Goal: Task Accomplishment & Management: Use online tool/utility

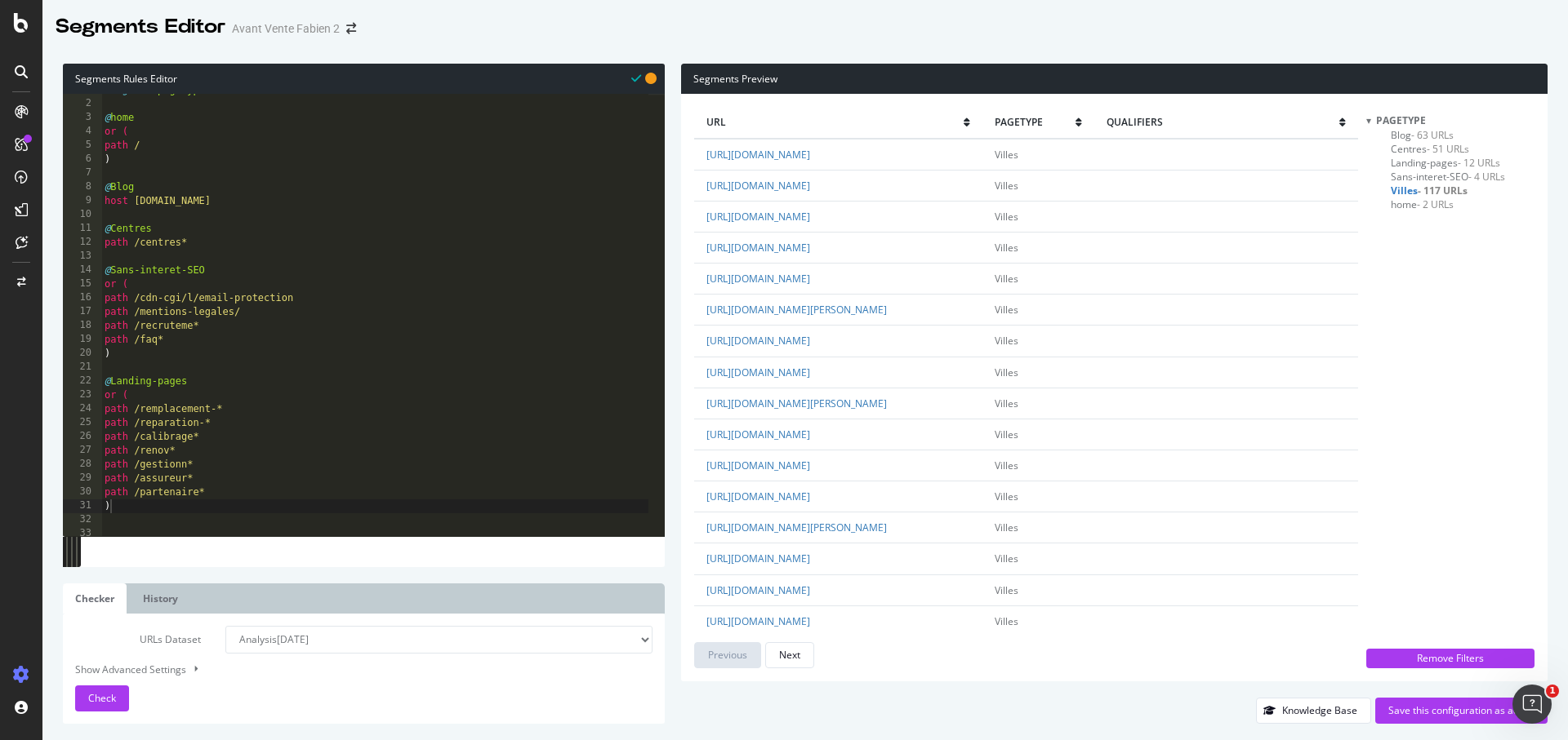
scroll to position [71, 0]
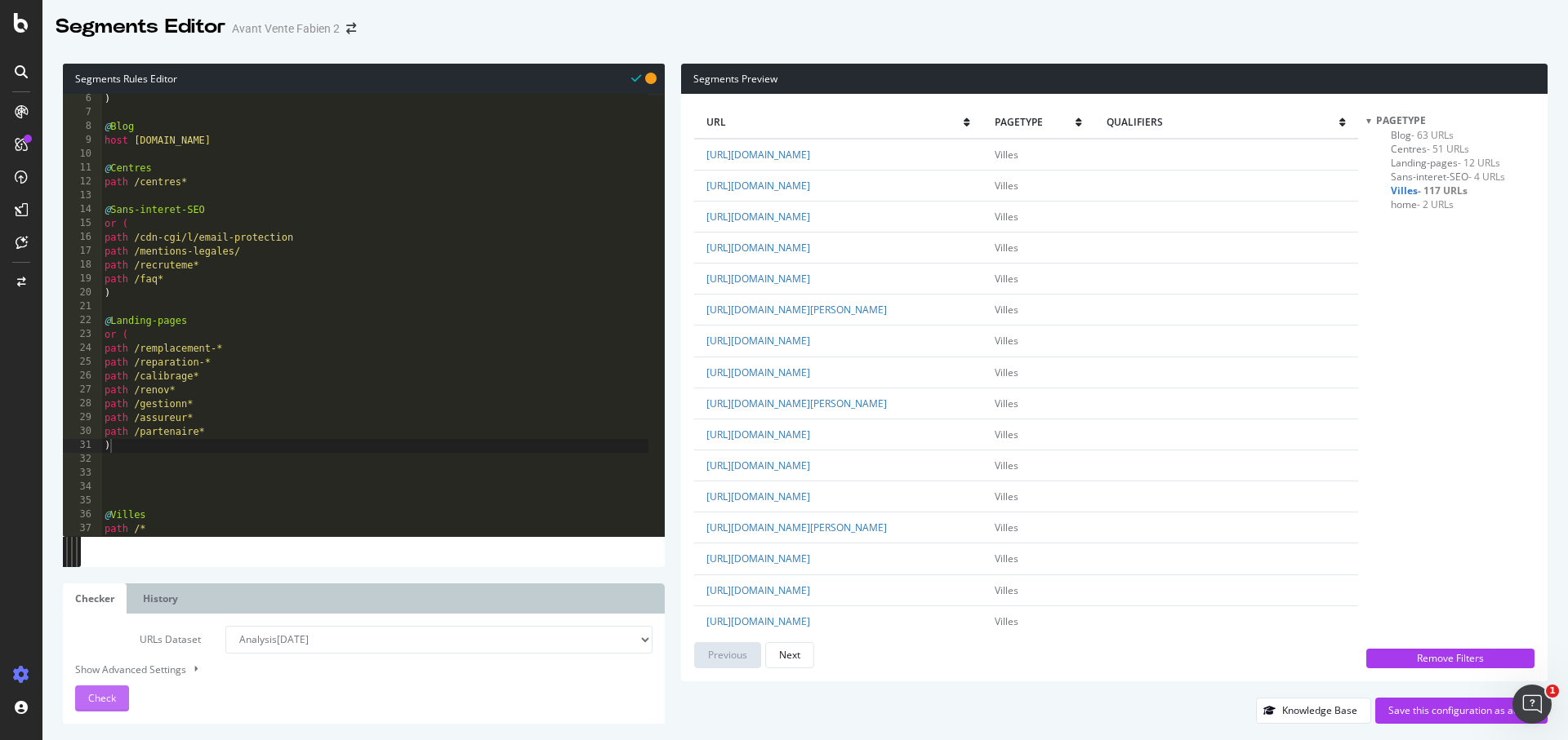
click at [110, 705] on span "Check" at bounding box center [102, 698] width 27 height 14
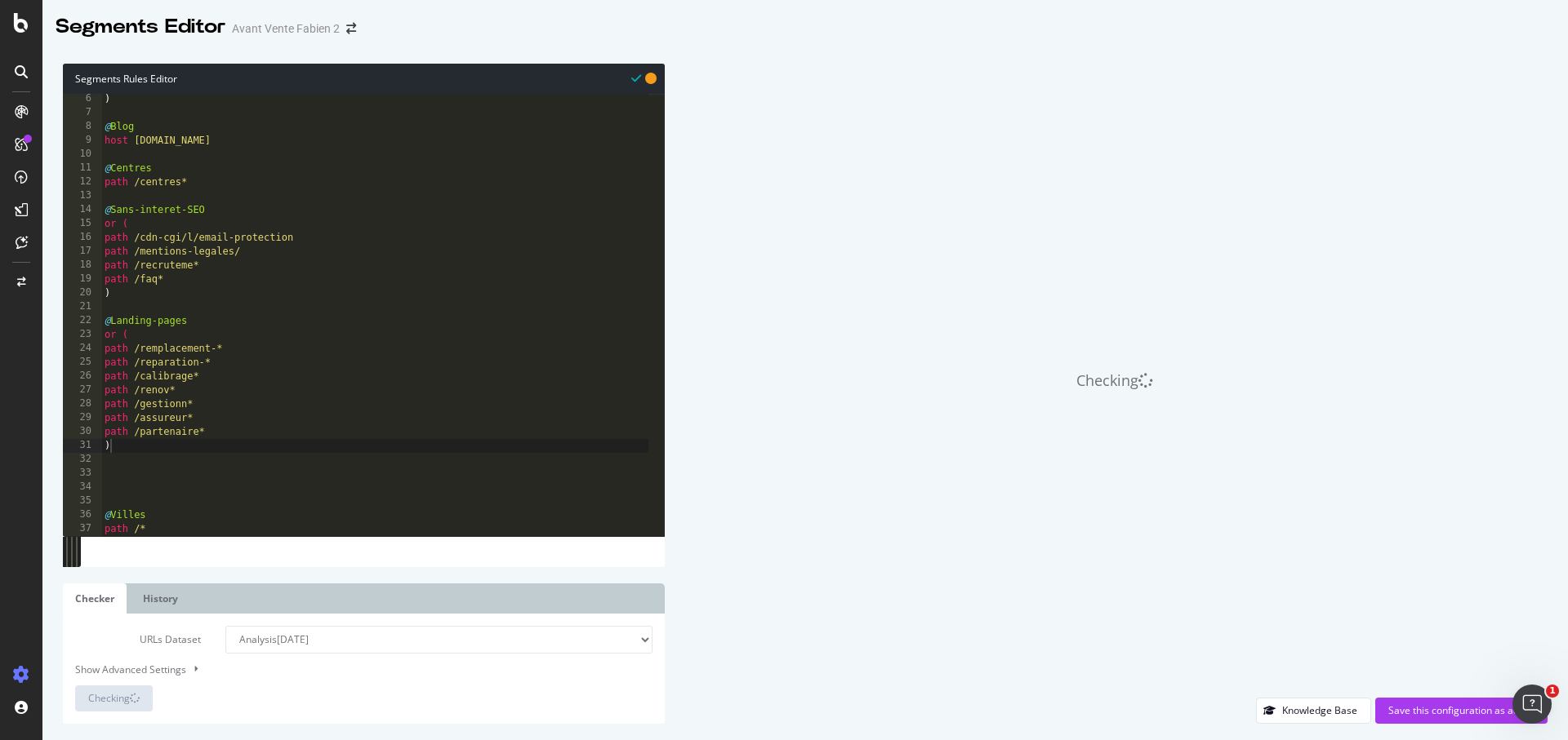
scroll to position [0, 0]
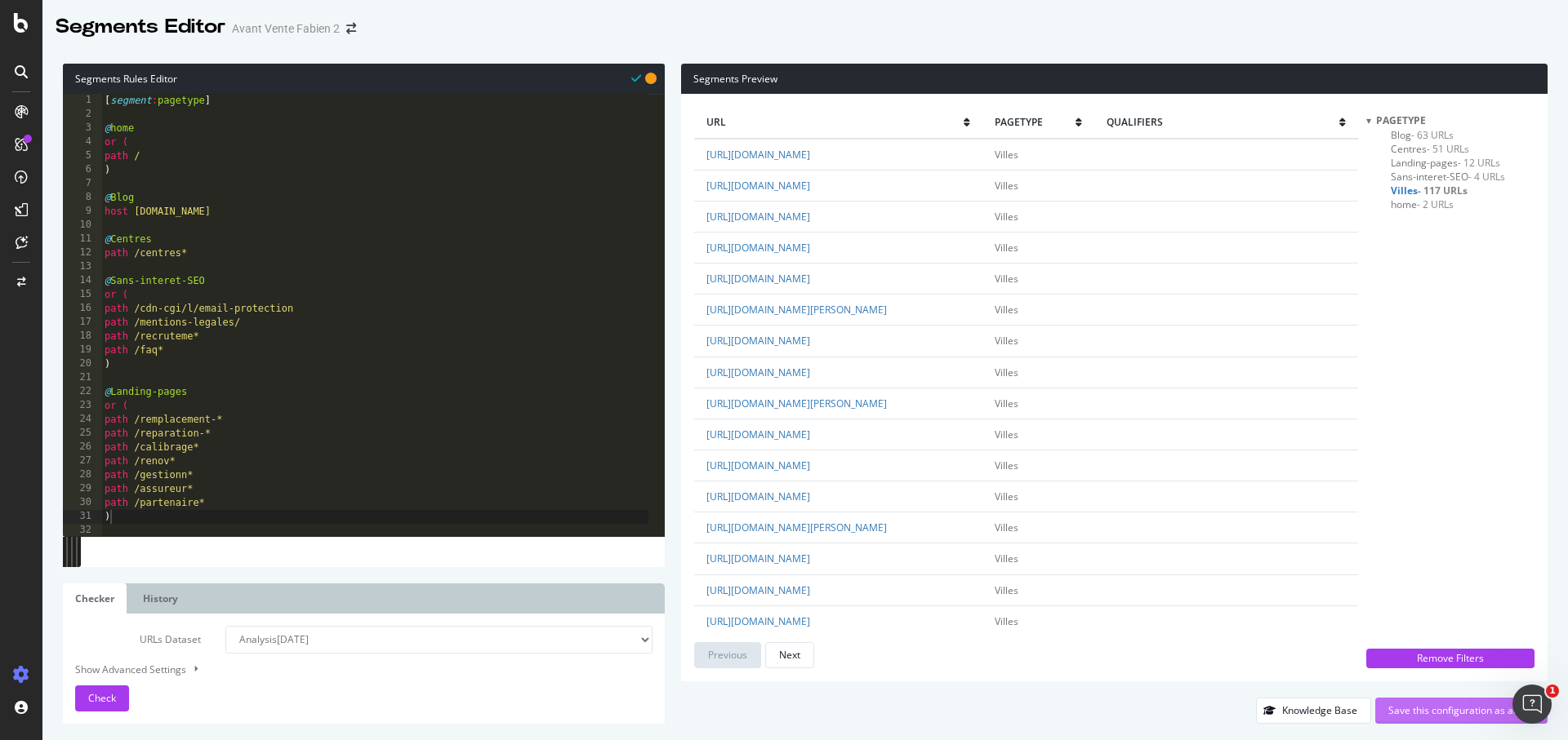
click at [1471, 714] on div "Save this configuration as active" at bounding box center [1461, 711] width 146 height 14
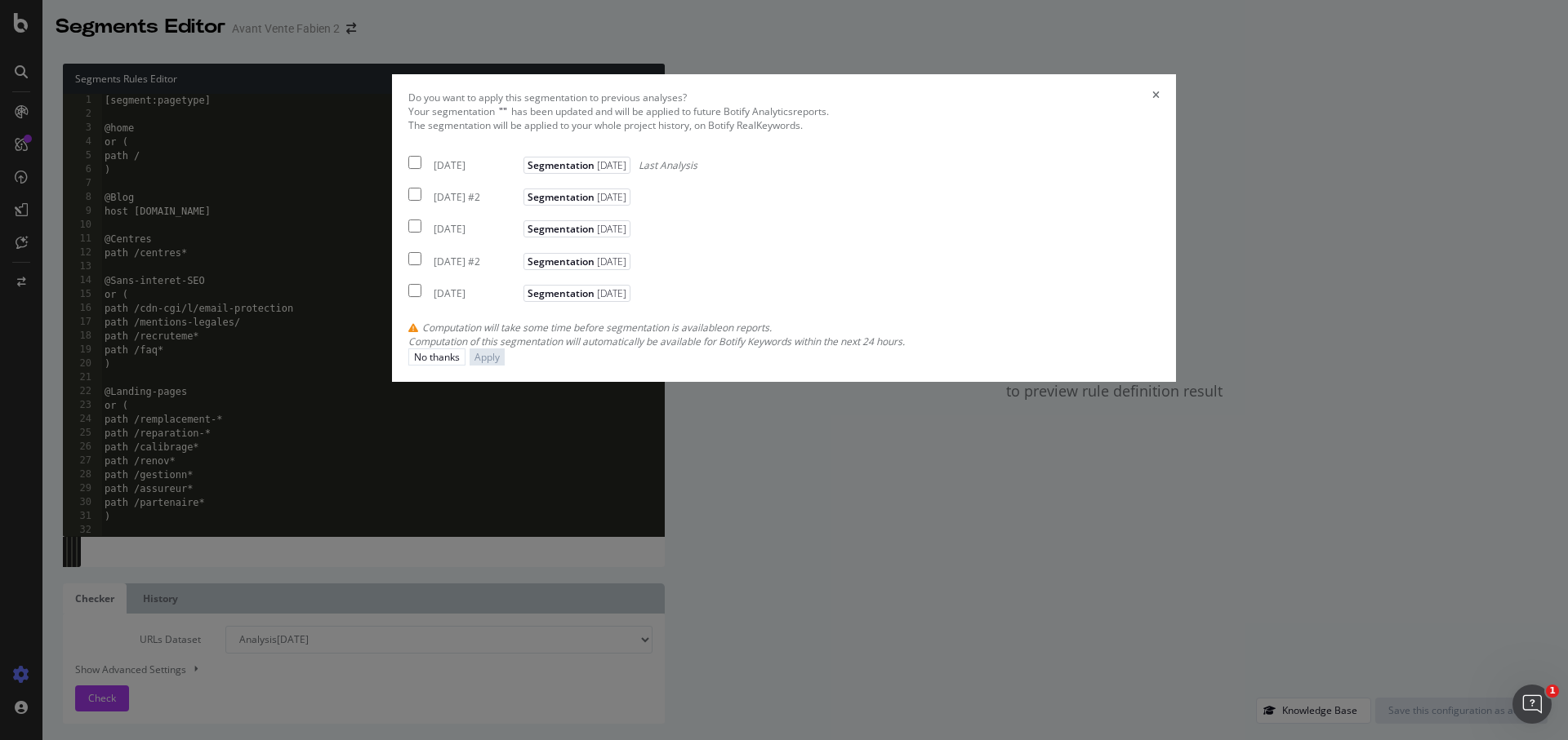
click at [519, 172] on div "2025 Oct. 6th" at bounding box center [476, 165] width 86 height 14
checkbox input "true"
click at [500, 364] on div "Apply" at bounding box center [487, 357] width 25 height 14
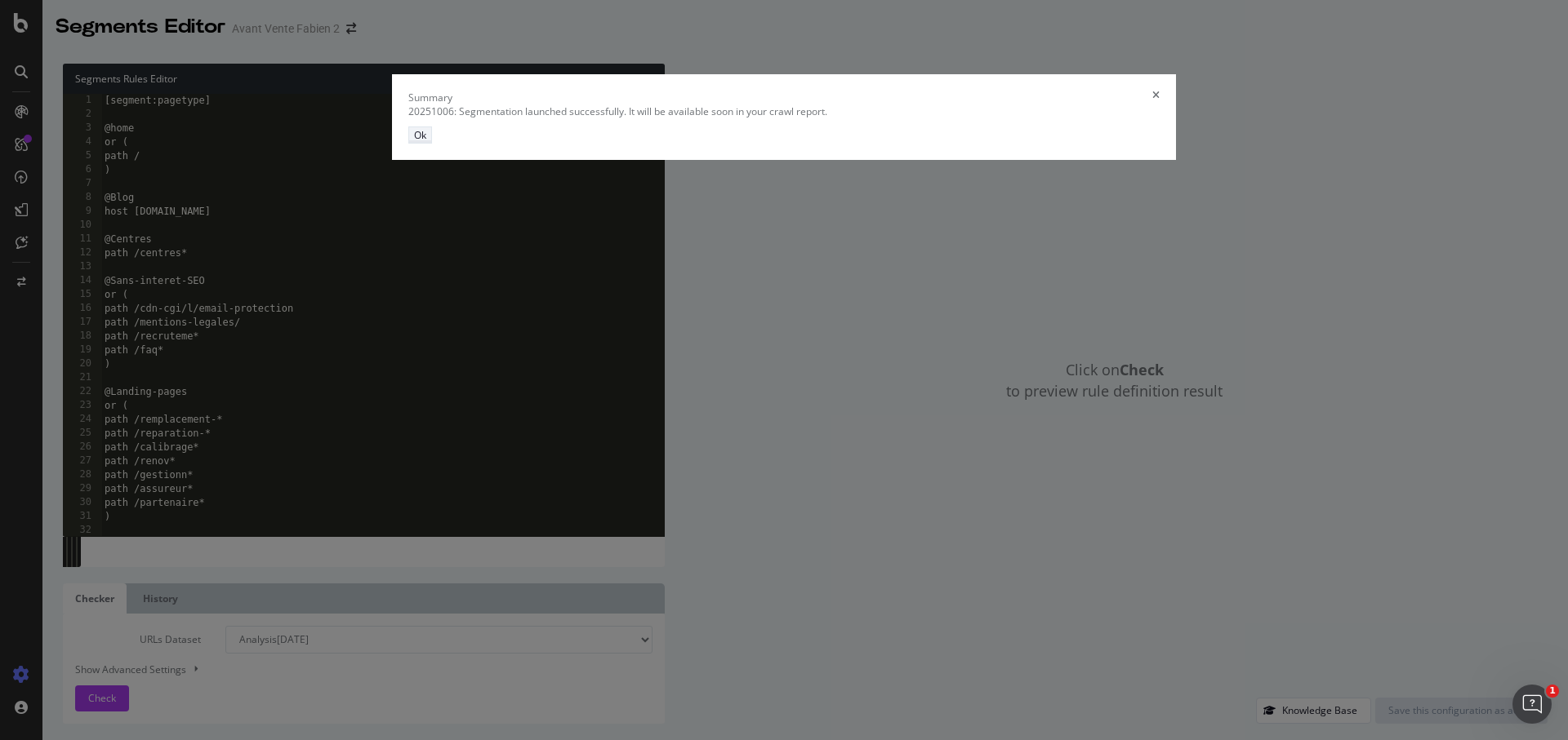
click at [426, 142] on div "Ok" at bounding box center [420, 135] width 13 height 14
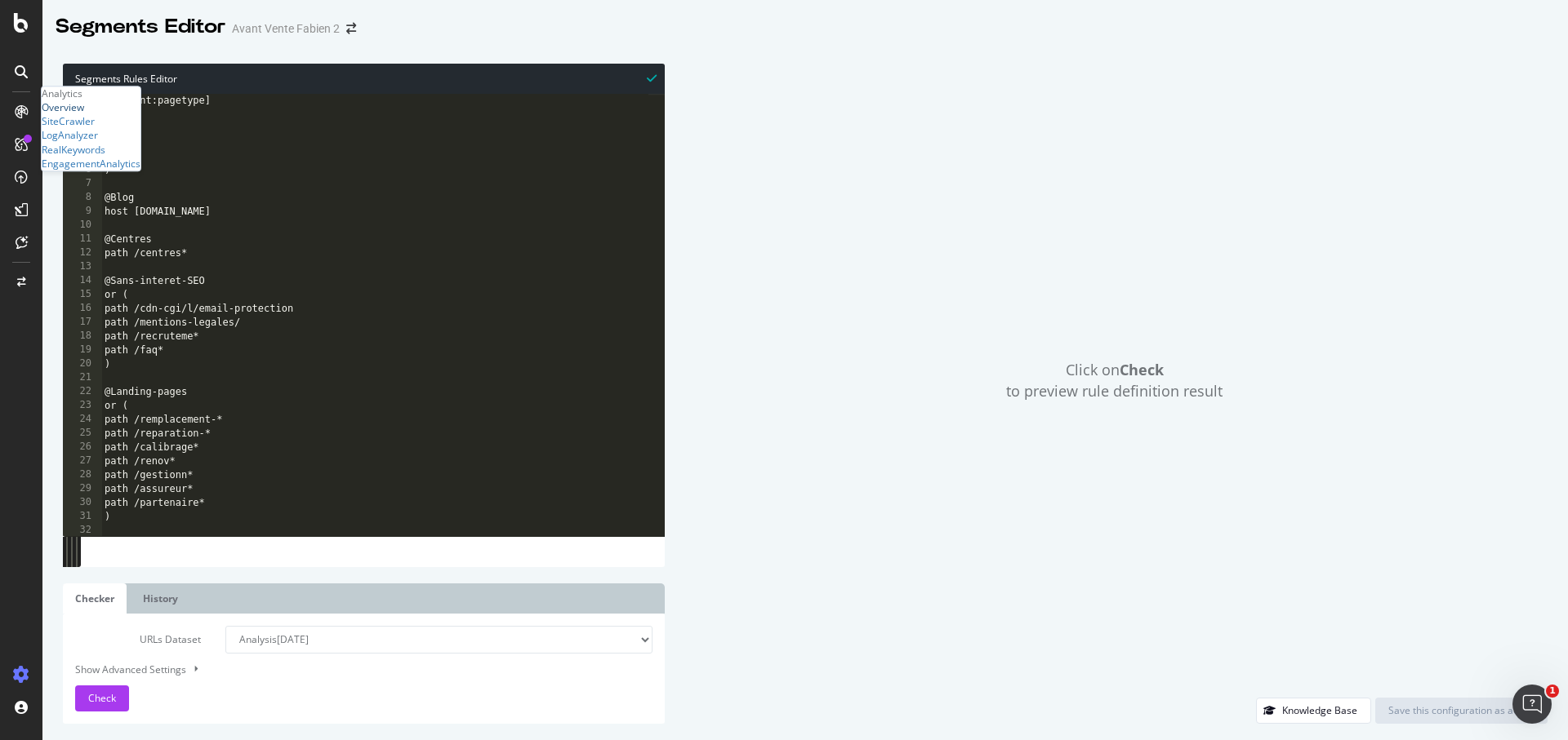
click at [84, 114] on div "Overview" at bounding box center [63, 108] width 42 height 14
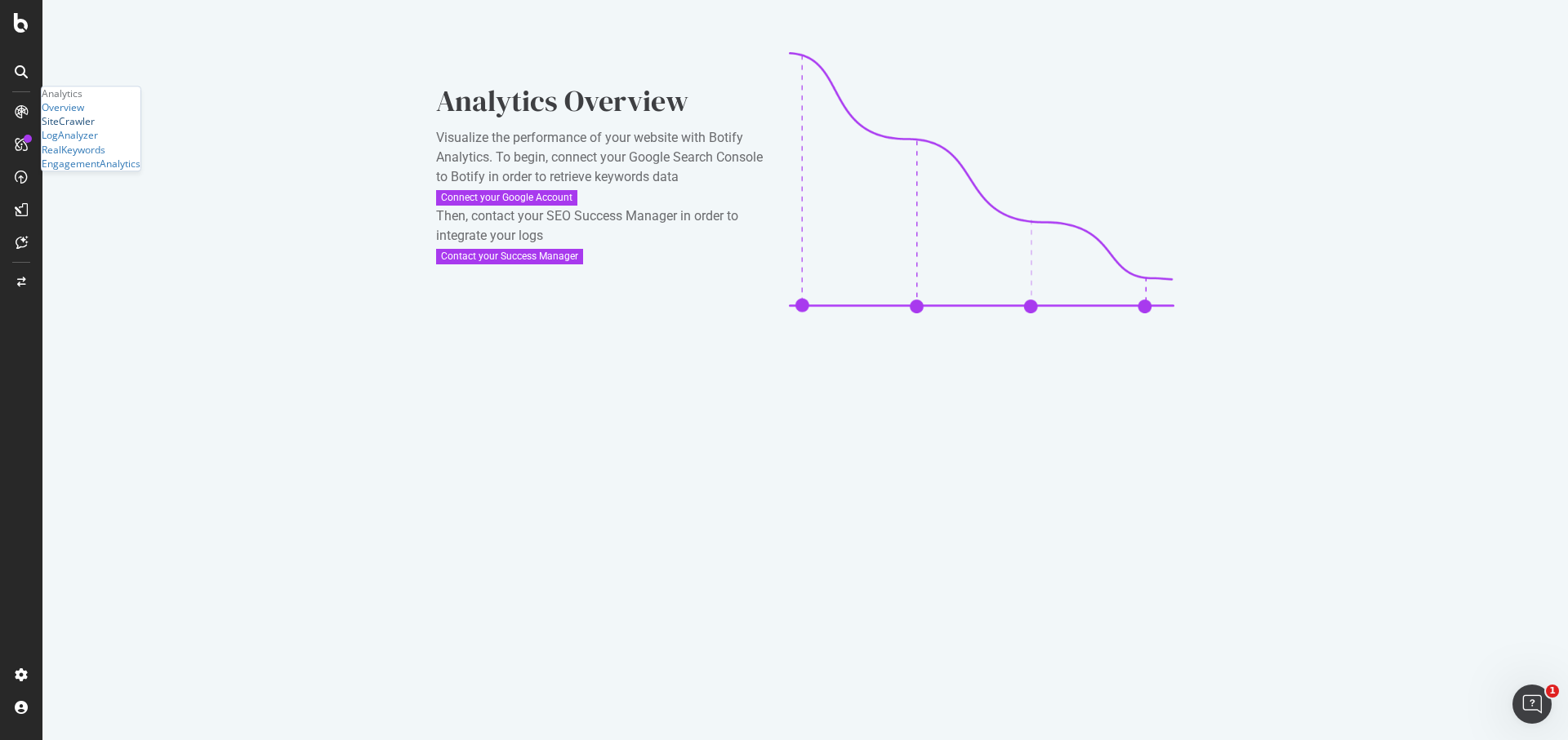
click at [95, 129] on div "SiteCrawler" at bounding box center [68, 122] width 53 height 14
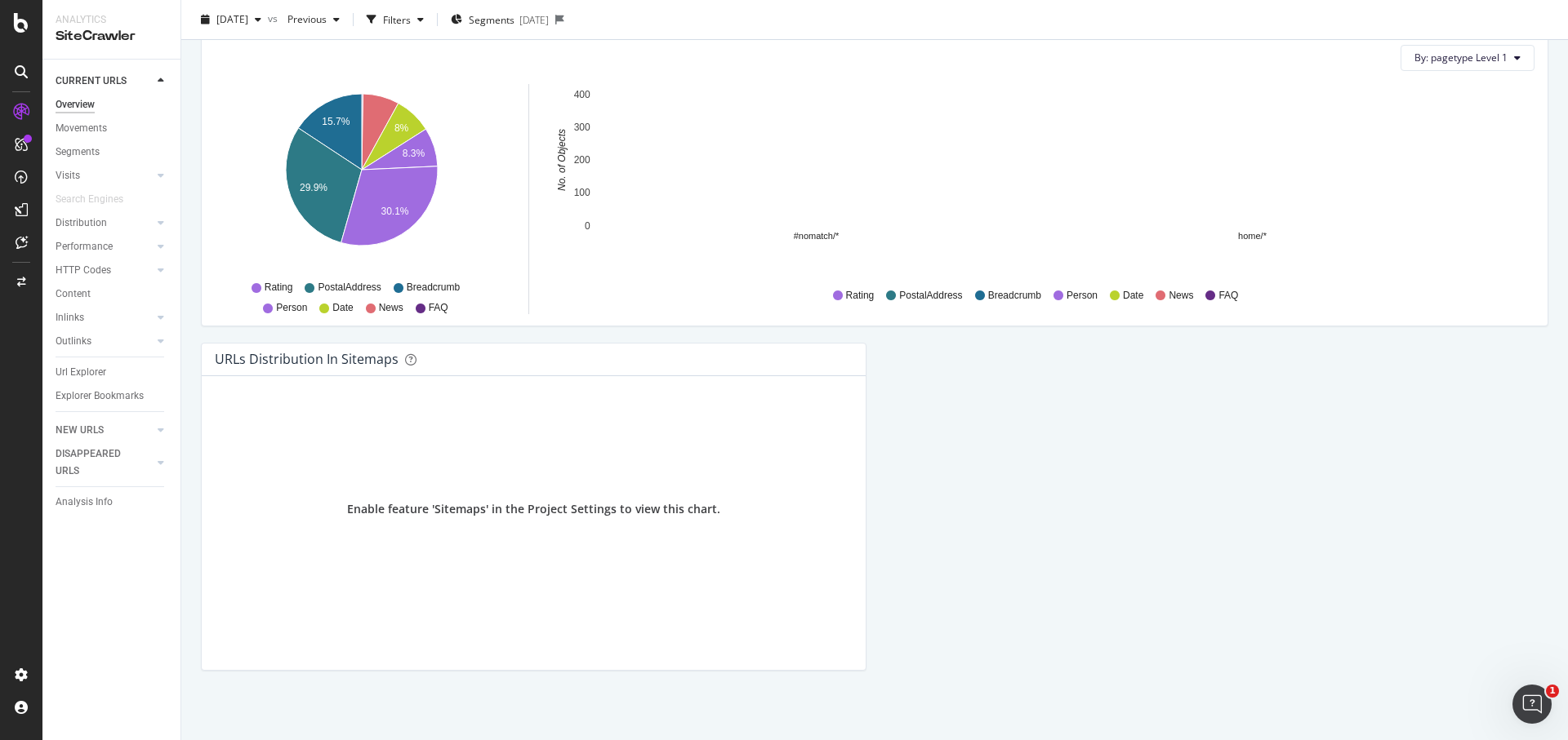
scroll to position [1594, 0]
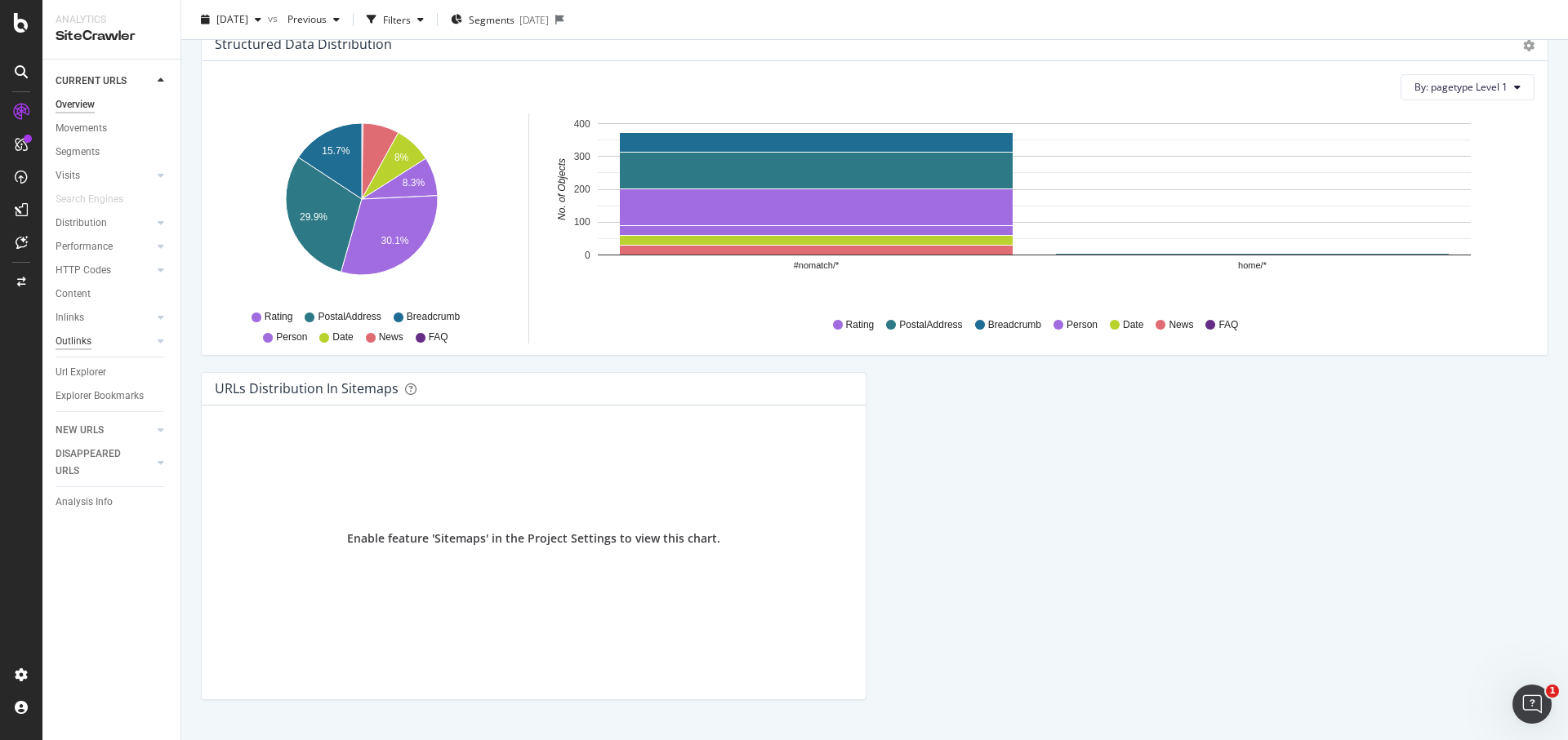
click at [76, 344] on div "Outlinks" at bounding box center [73, 342] width 36 height 18
